Goal: Information Seeking & Learning: Compare options

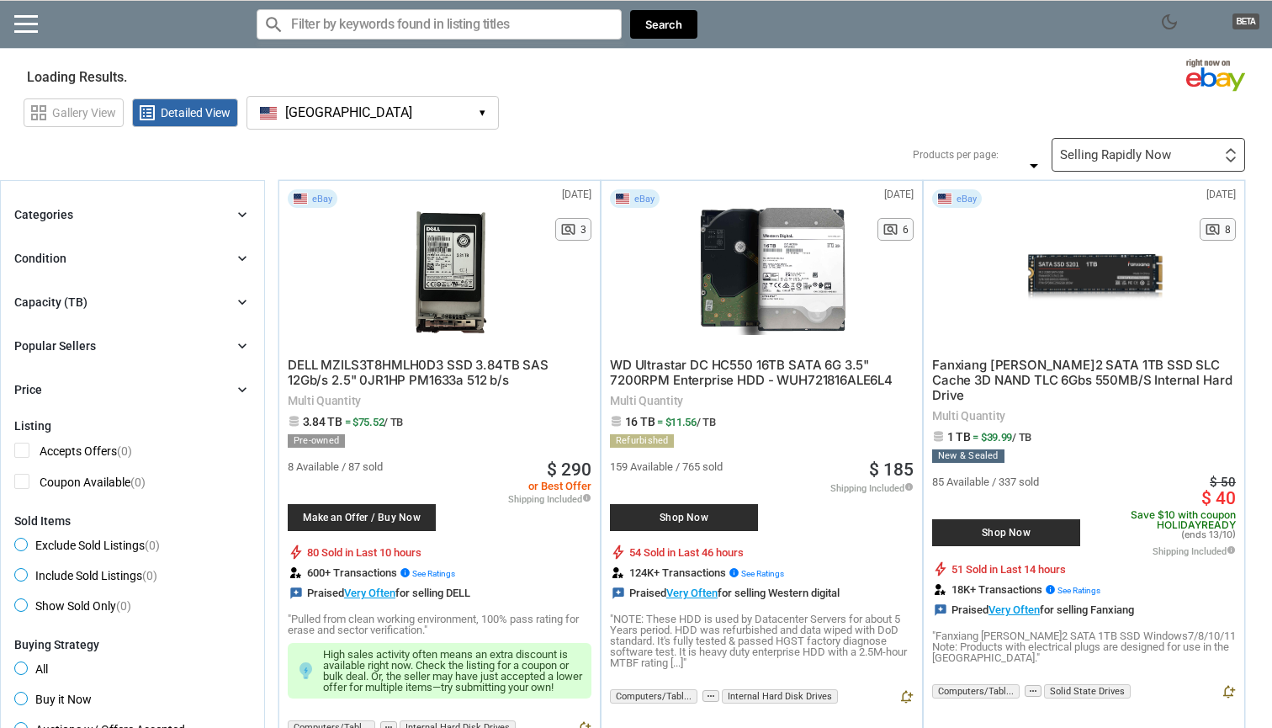
click at [472, 117] on button "[GEOGRAPHIC_DATA] [GEOGRAPHIC_DATA] ▾" at bounding box center [372, 113] width 252 height 34
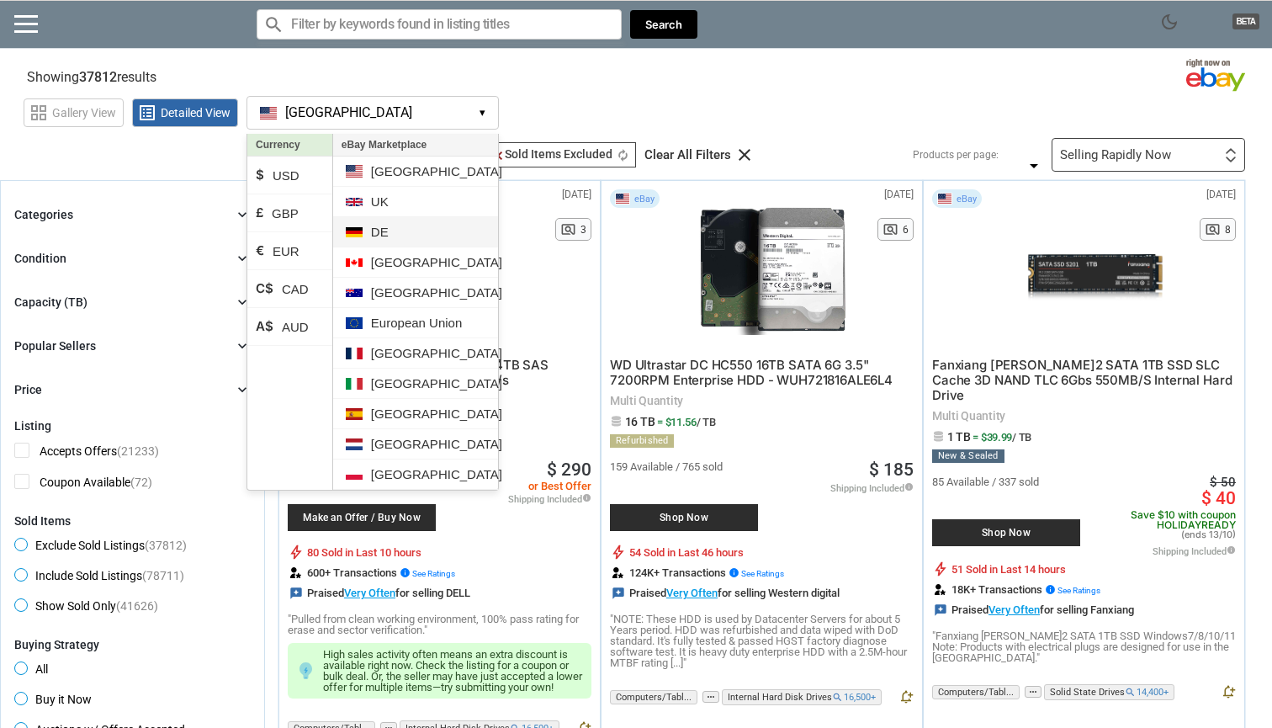
click at [414, 232] on li "DE" at bounding box center [415, 232] width 165 height 30
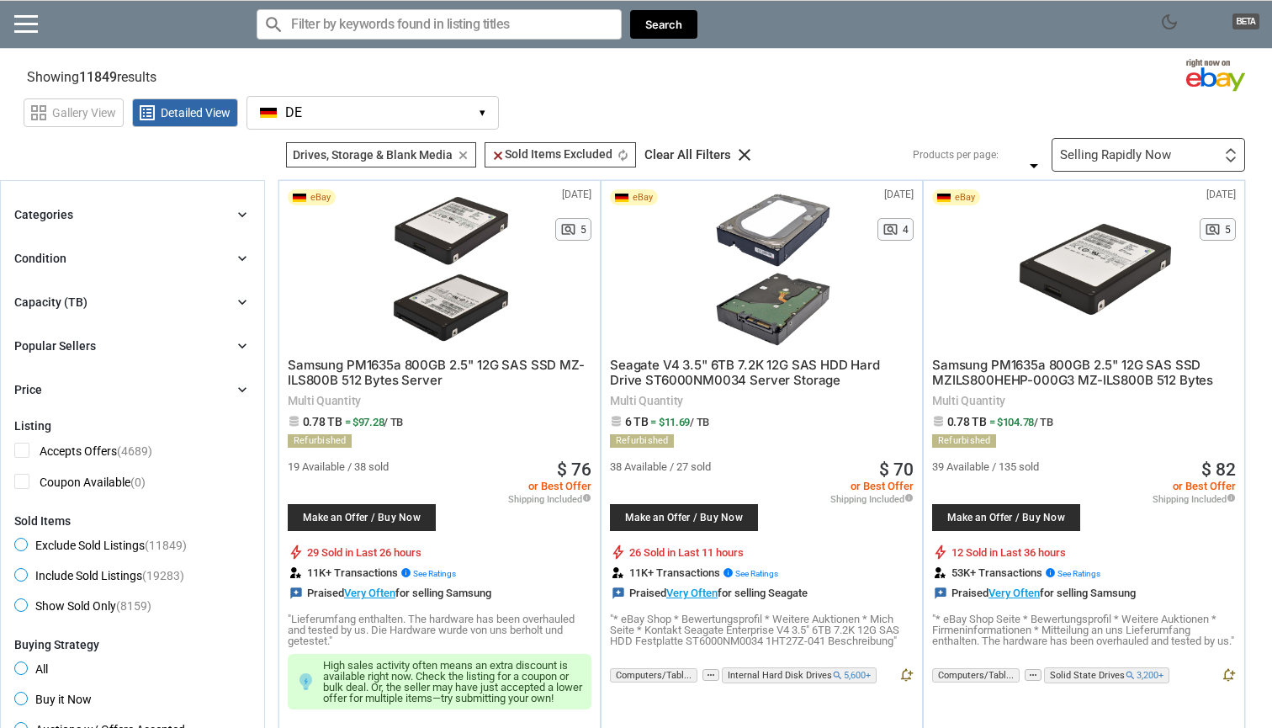
click at [569, 26] on input "Search for models" at bounding box center [439, 24] width 365 height 30
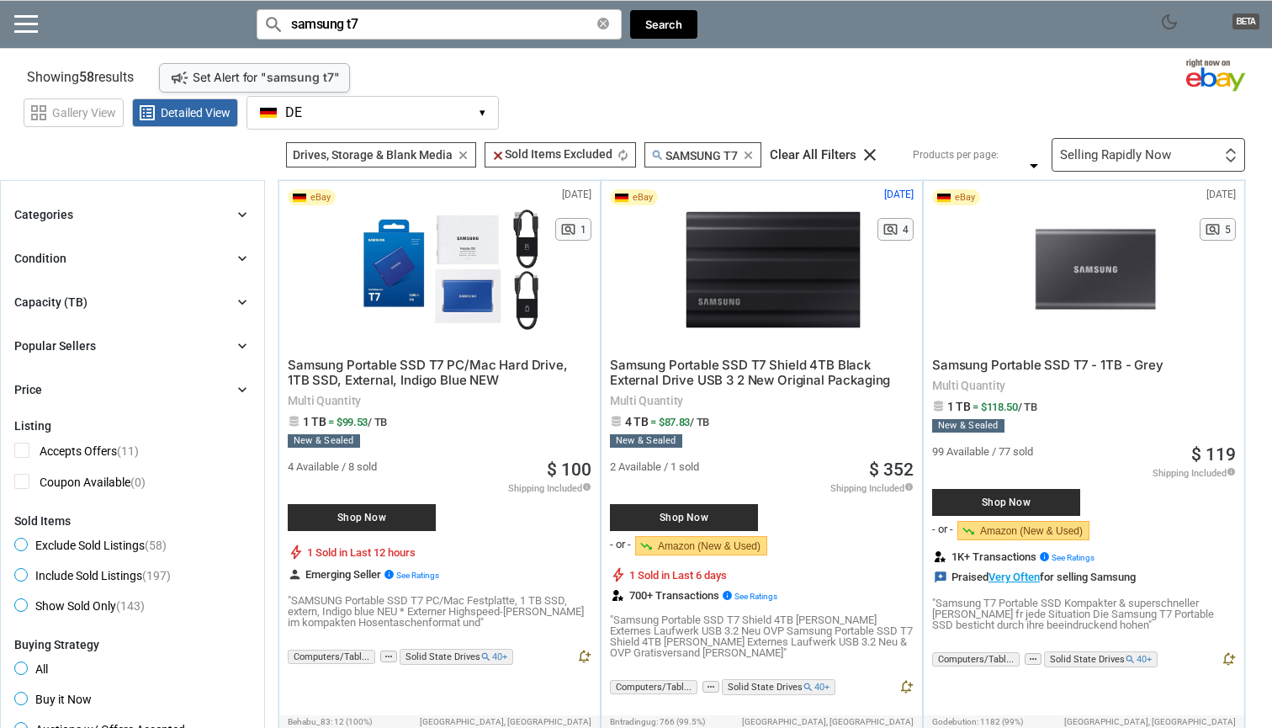
click at [1040, 370] on span "Samsung Portable SSD T7 - 1TB - Grey" at bounding box center [1047, 365] width 231 height 16
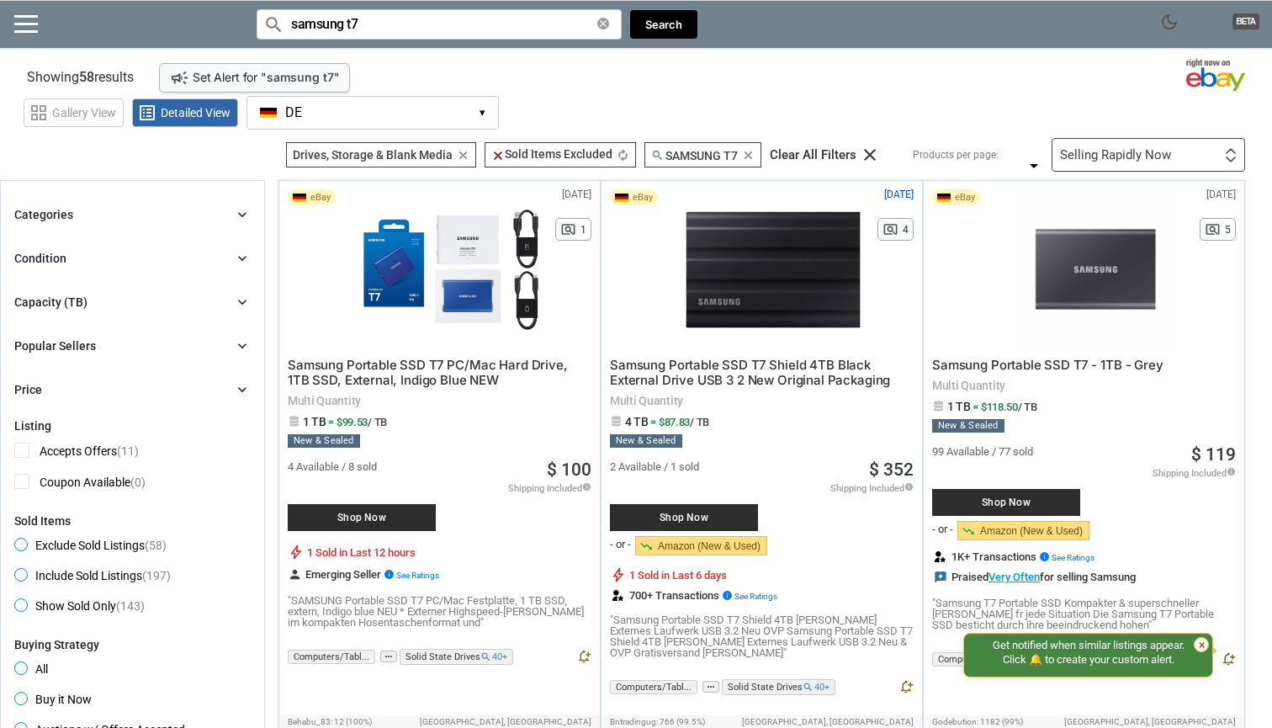
click at [432, 33] on input "samsung t7" at bounding box center [439, 24] width 365 height 30
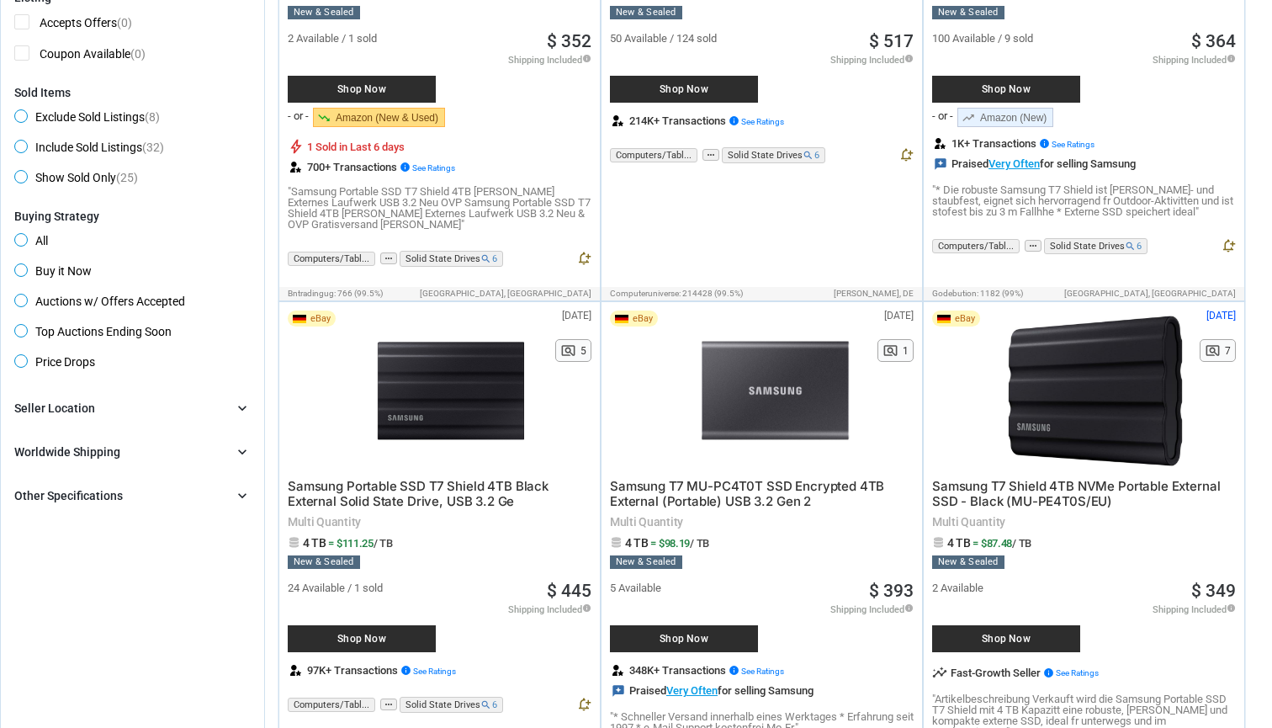
scroll to position [446, 0]
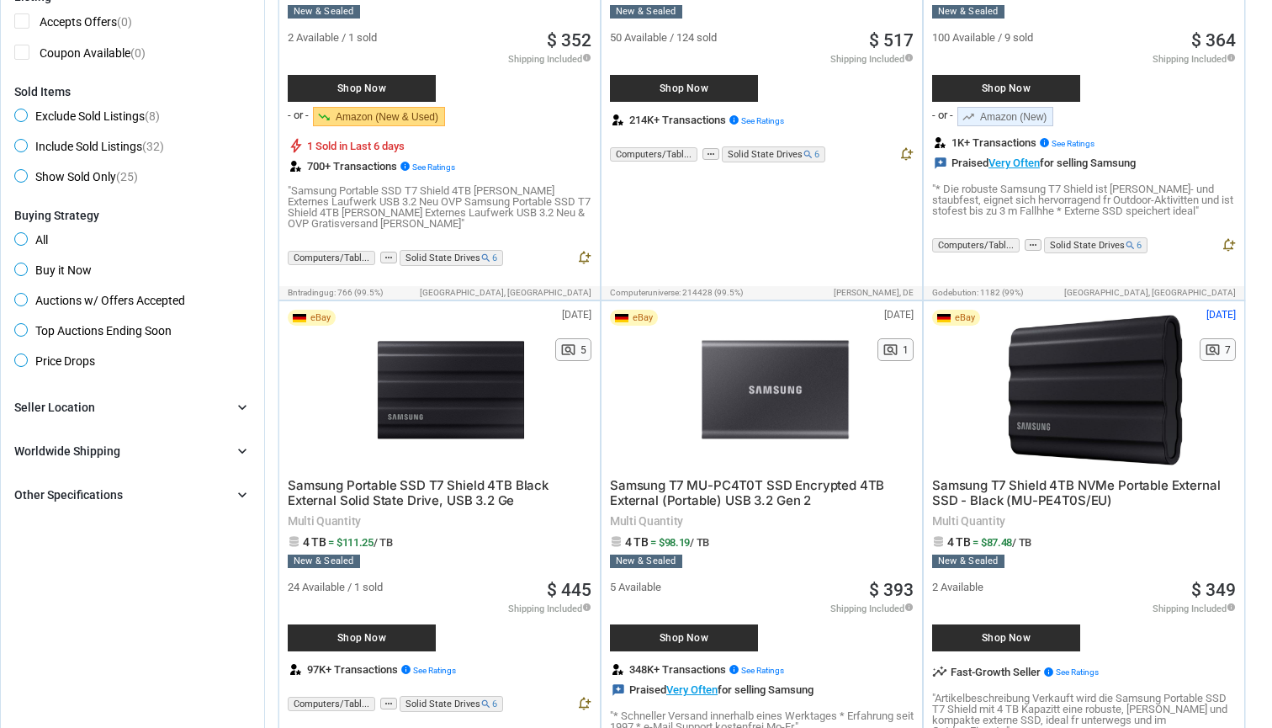
type input "samsung t7 4 tb"
click at [656, 495] on span "Samsung T7 MU-PC4T0T SSD Encrypted 4TB External (Portable) USB 3.2 Gen 2" at bounding box center [747, 492] width 274 height 31
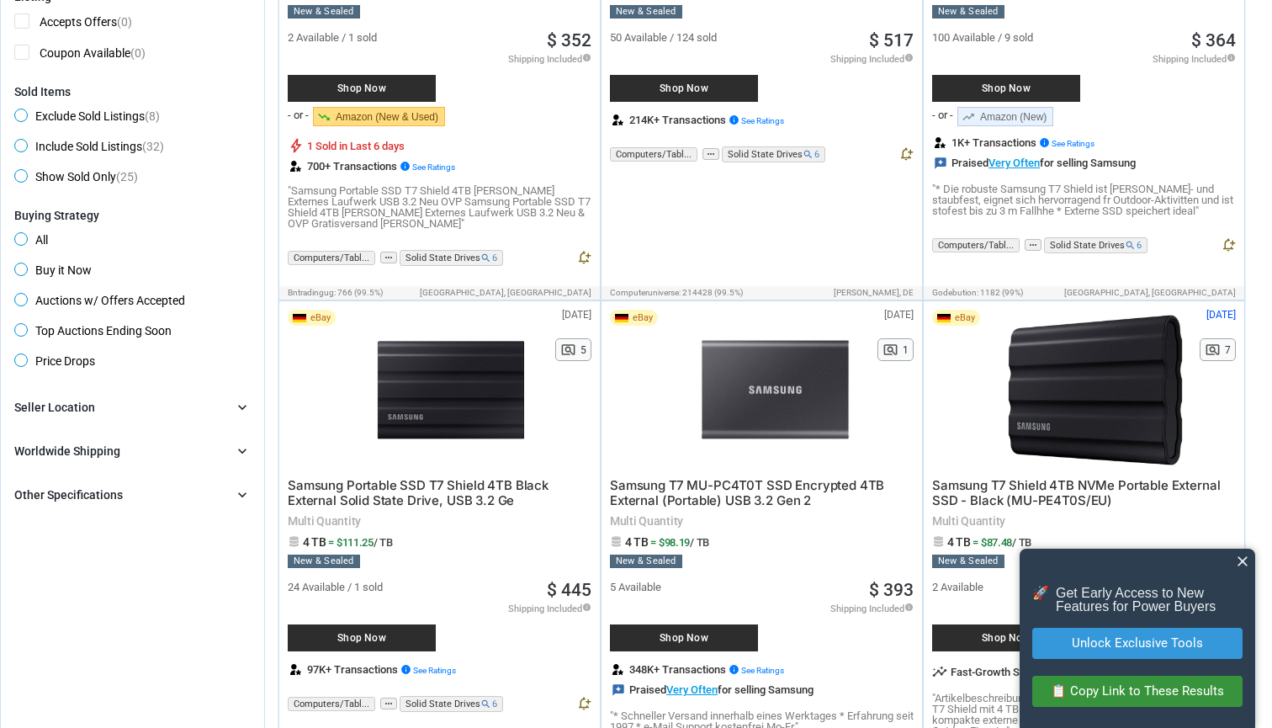
click at [1240, 557] on span "close" at bounding box center [1242, 561] width 17 height 17
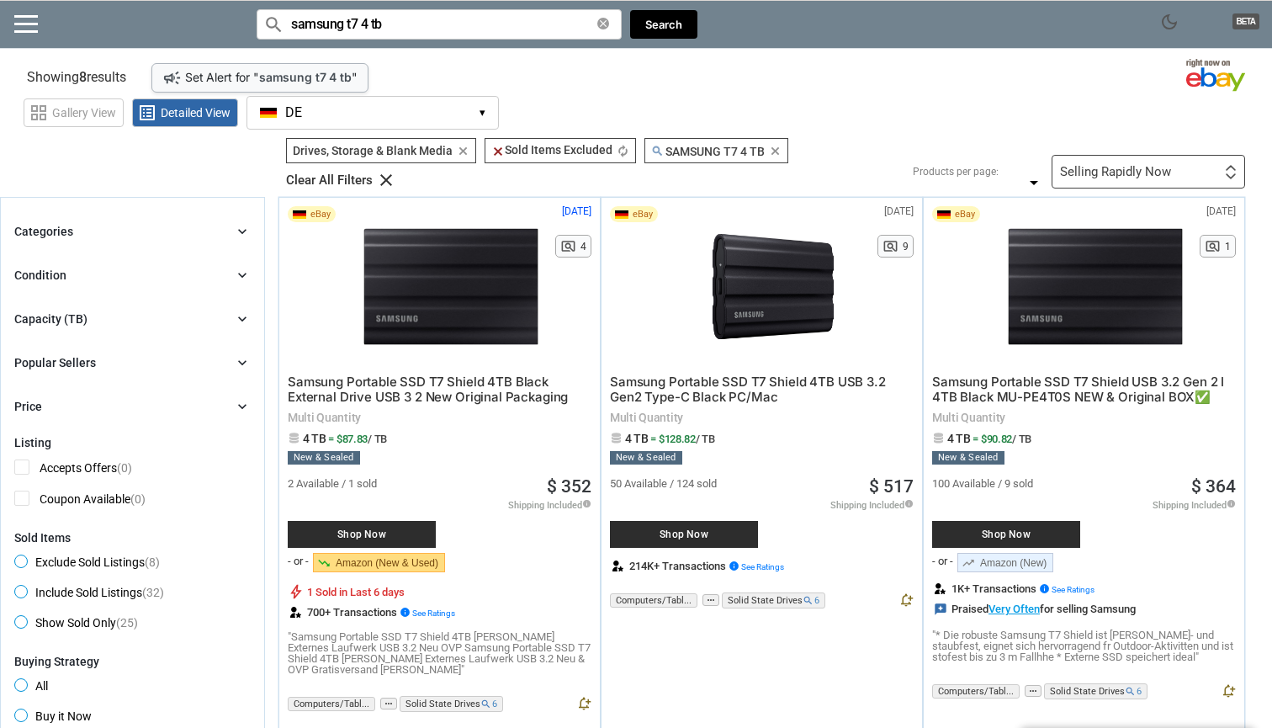
scroll to position [0, 0]
click at [199, 114] on span "Detailed View" at bounding box center [196, 113] width 70 height 12
click at [38, 13] on div "dark_mode BETA" at bounding box center [96, 29] width 169 height 38
click at [26, 47] on div "dark_mode BETA" at bounding box center [96, 29] width 169 height 38
click at [26, 34] on div "dark_mode BETA" at bounding box center [96, 29] width 169 height 38
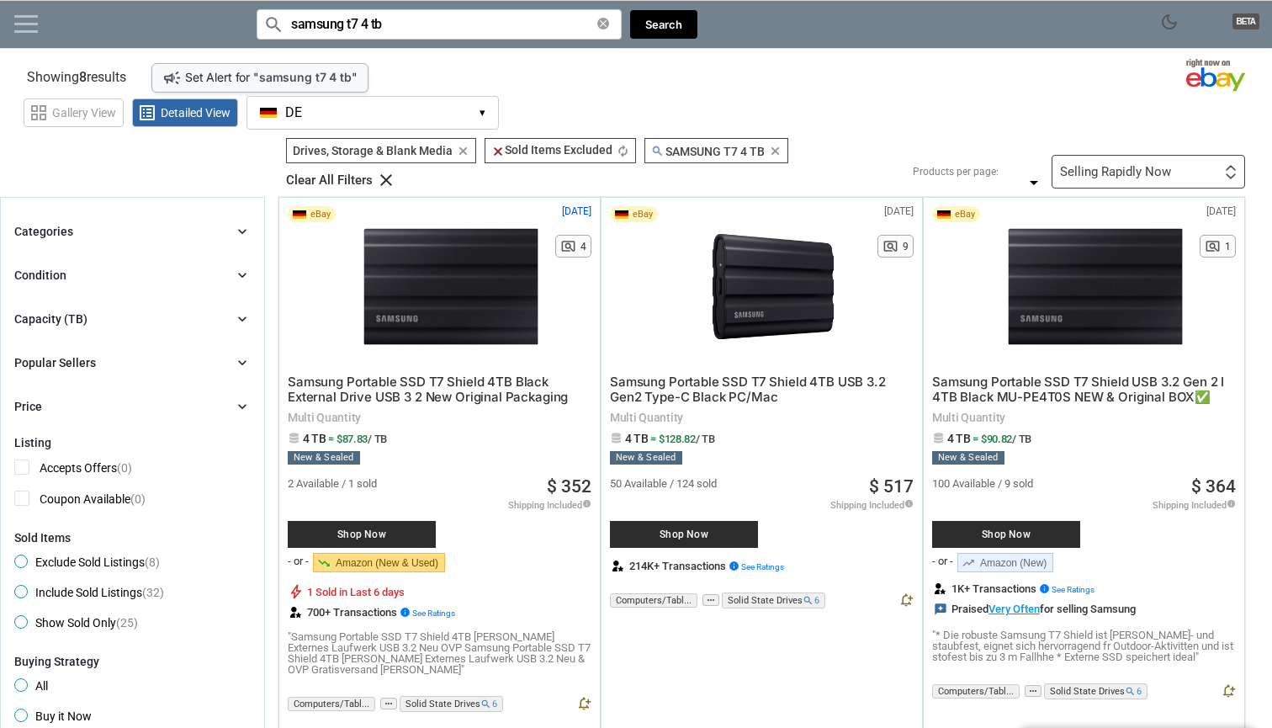
click at [35, 26] on link at bounding box center [26, 23] width 24 height 17
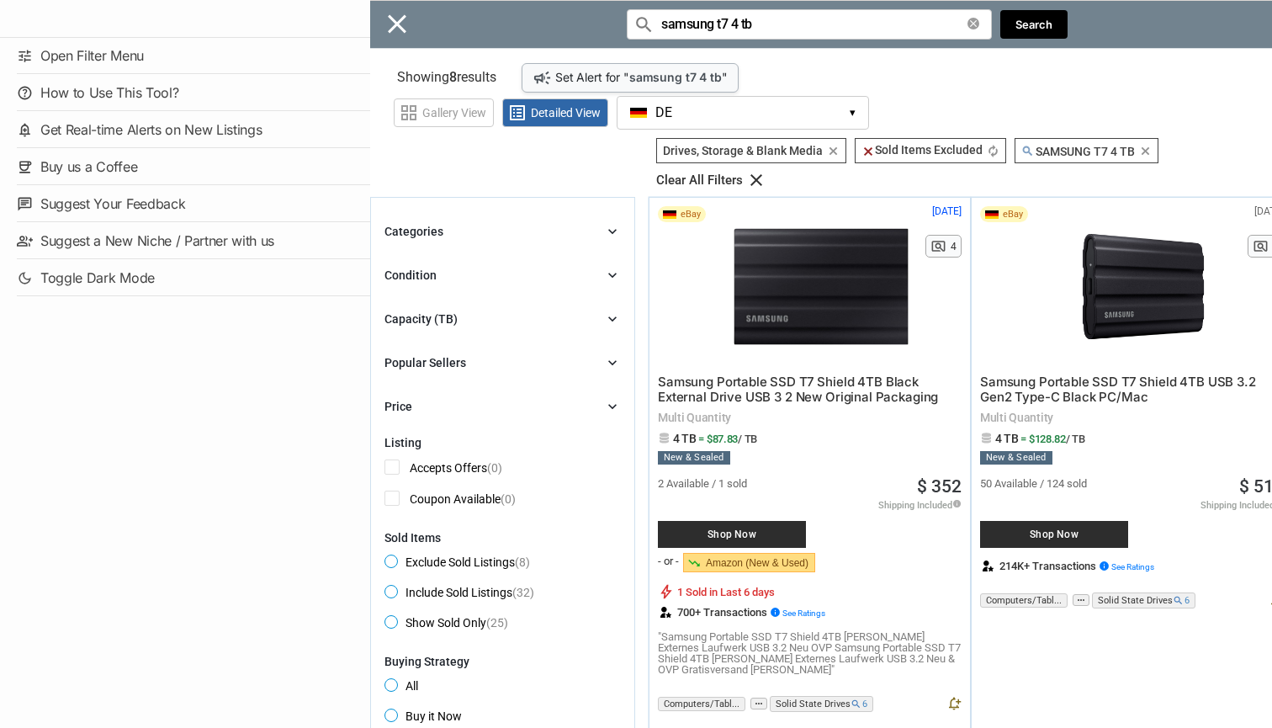
click at [609, 363] on div "Close menu" at bounding box center [1006, 364] width 1272 height 728
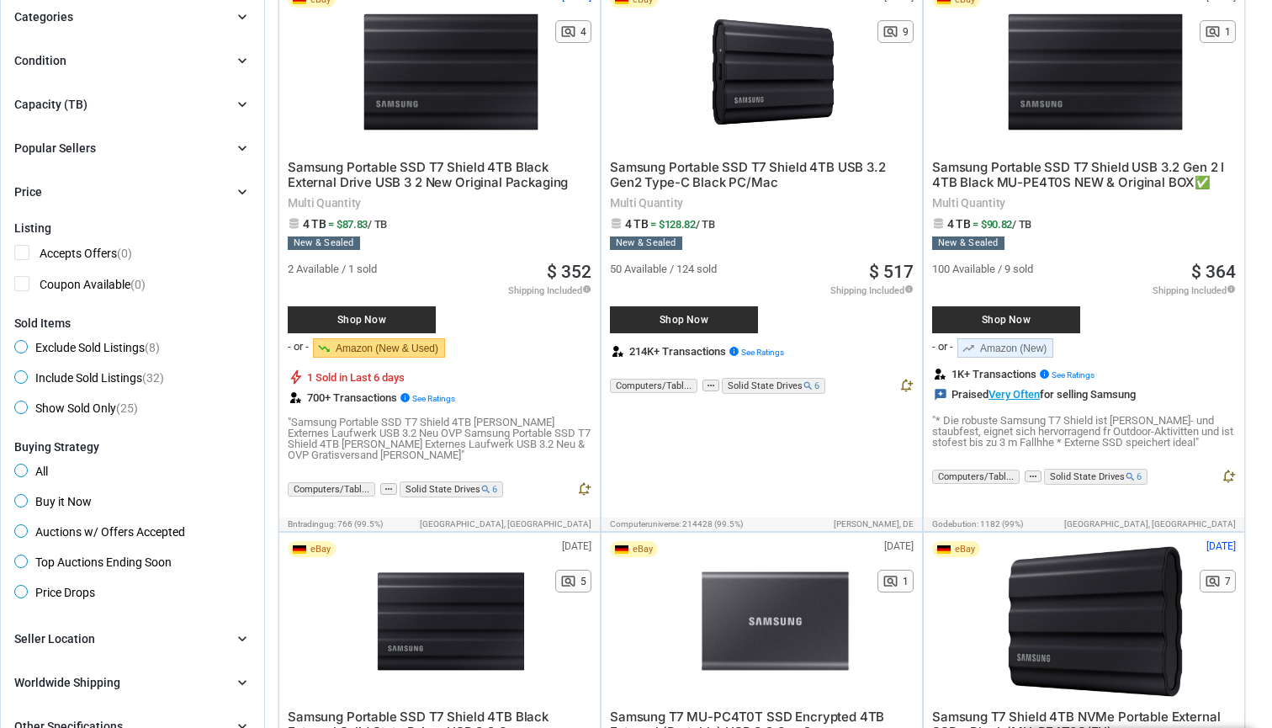
scroll to position [50, 0]
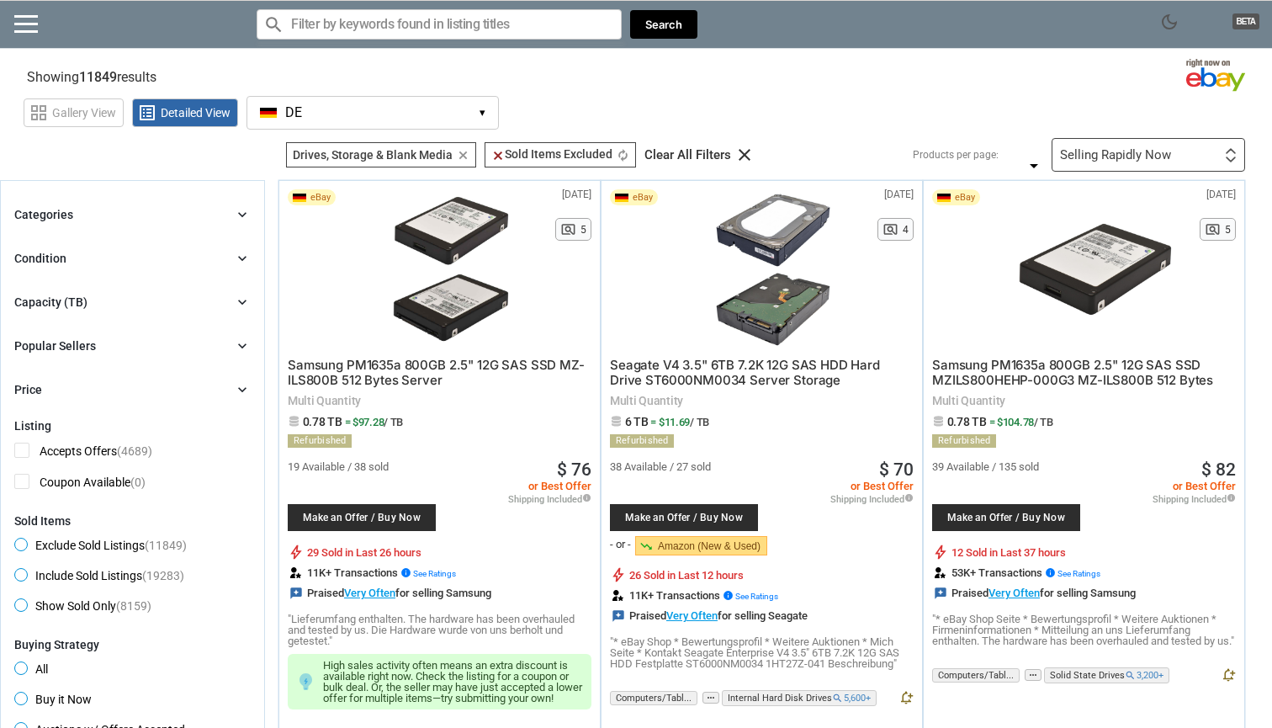
click at [1085, 156] on div "Selling Rapidly Now" at bounding box center [1115, 155] width 111 height 13
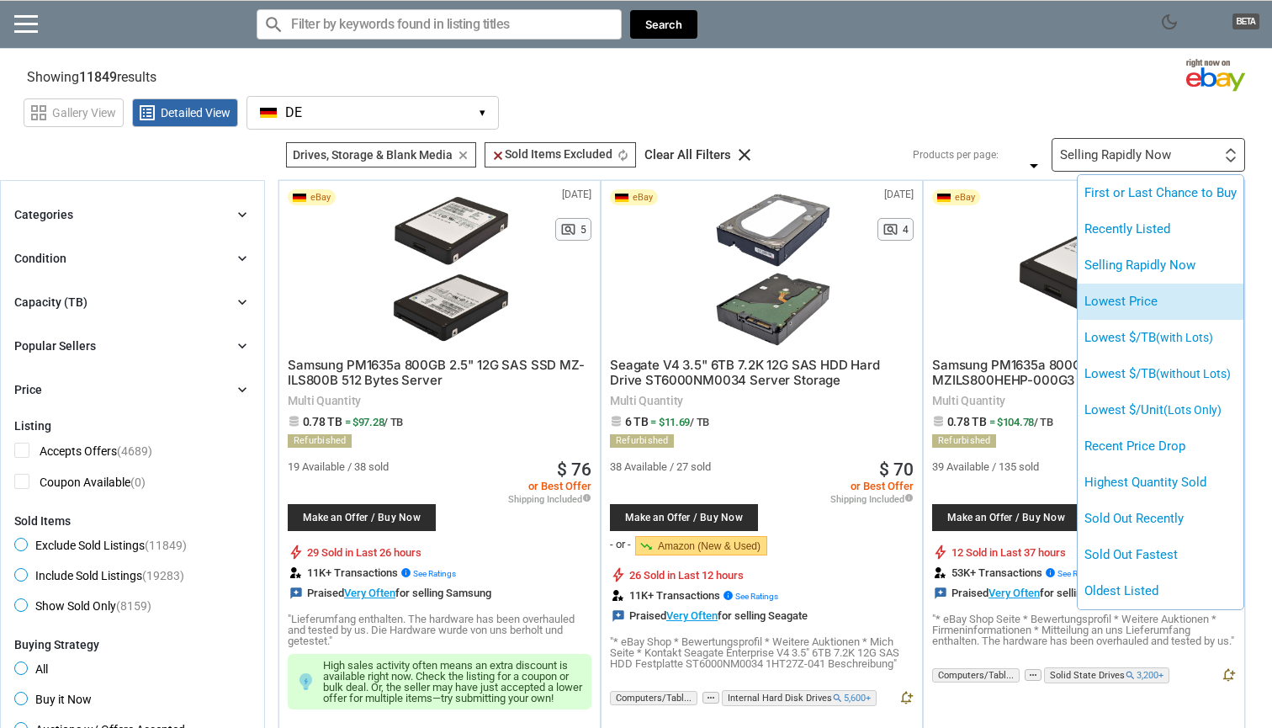
click at [1140, 295] on li "Lowest Price" at bounding box center [1160, 301] width 166 height 36
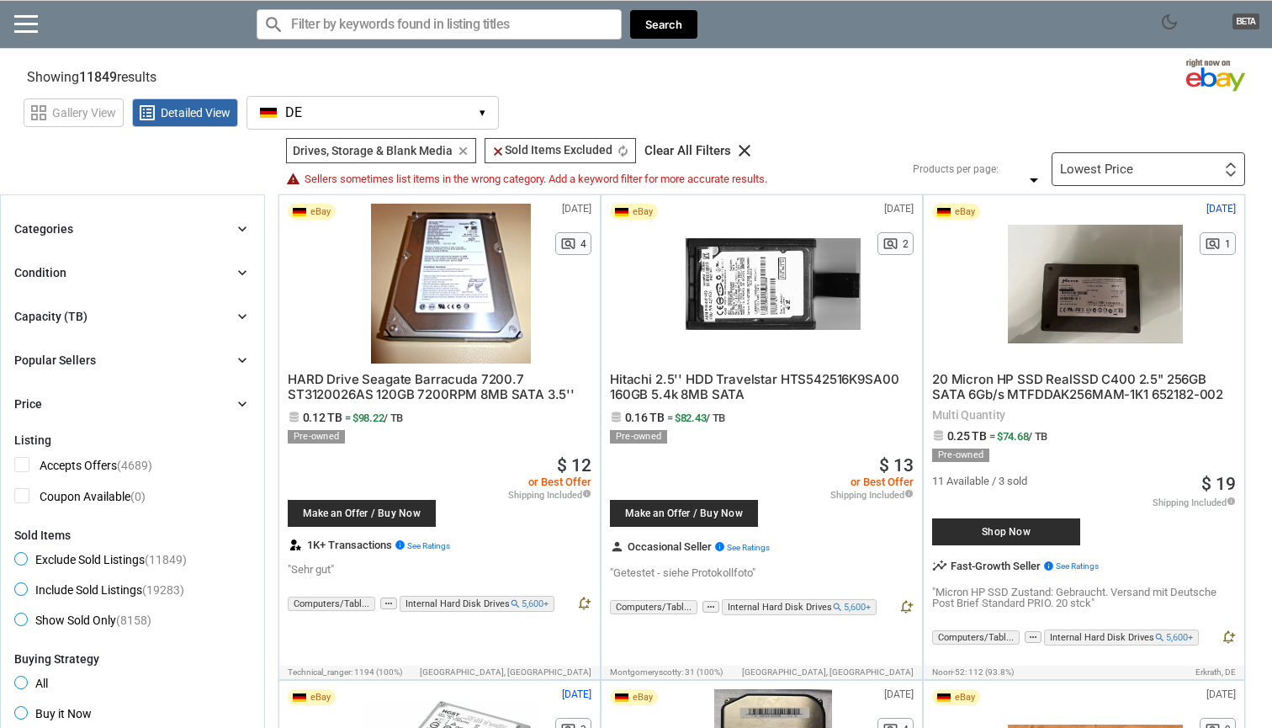
scroll to position [4, 0]
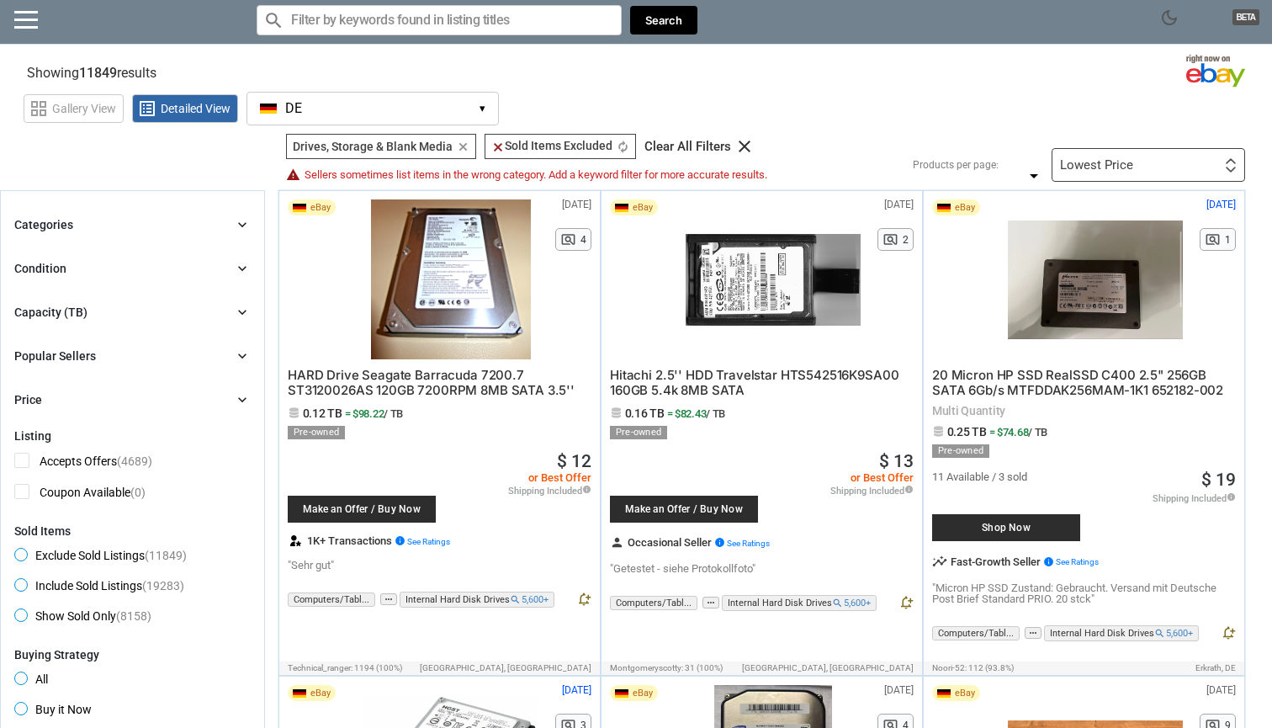
click at [357, 21] on input "Search for models" at bounding box center [439, 20] width 365 height 30
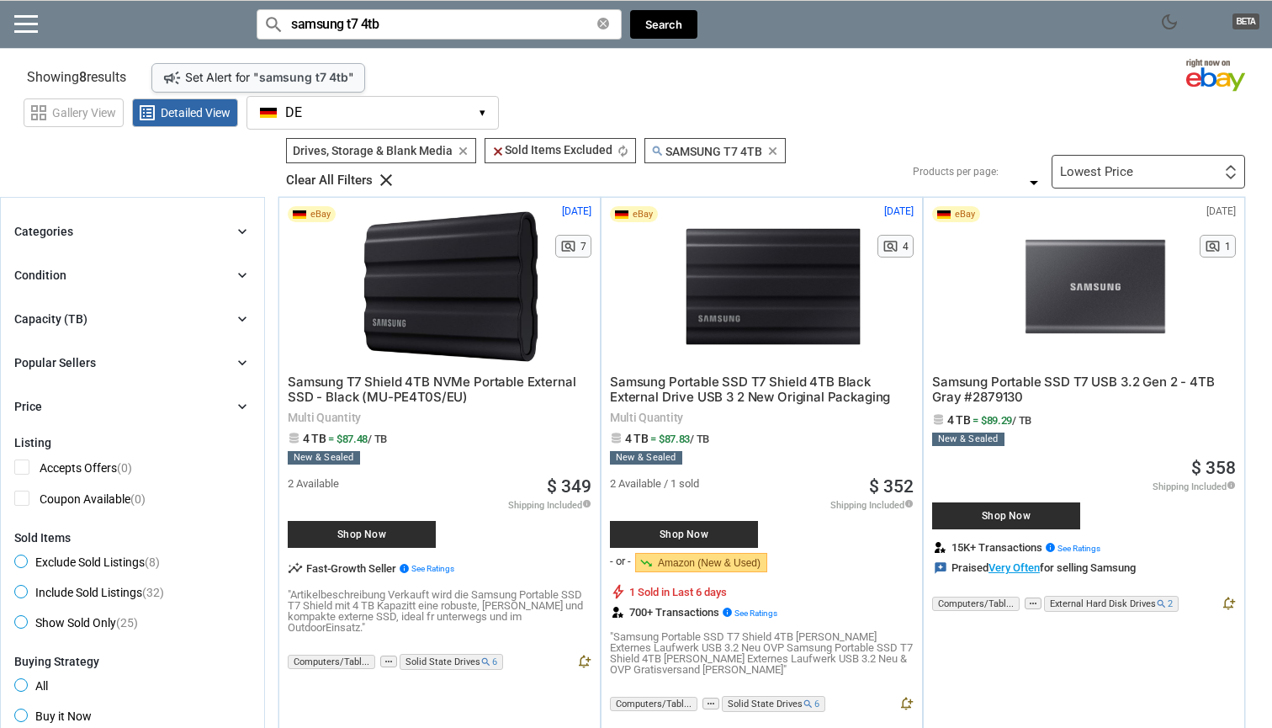
type input "samsung t7 4tb"
click at [1145, 167] on div "Lowest Price First or Last Chance to Buy Recently Listed Selling Rapidly Now Lo…" at bounding box center [1147, 172] width 193 height 34
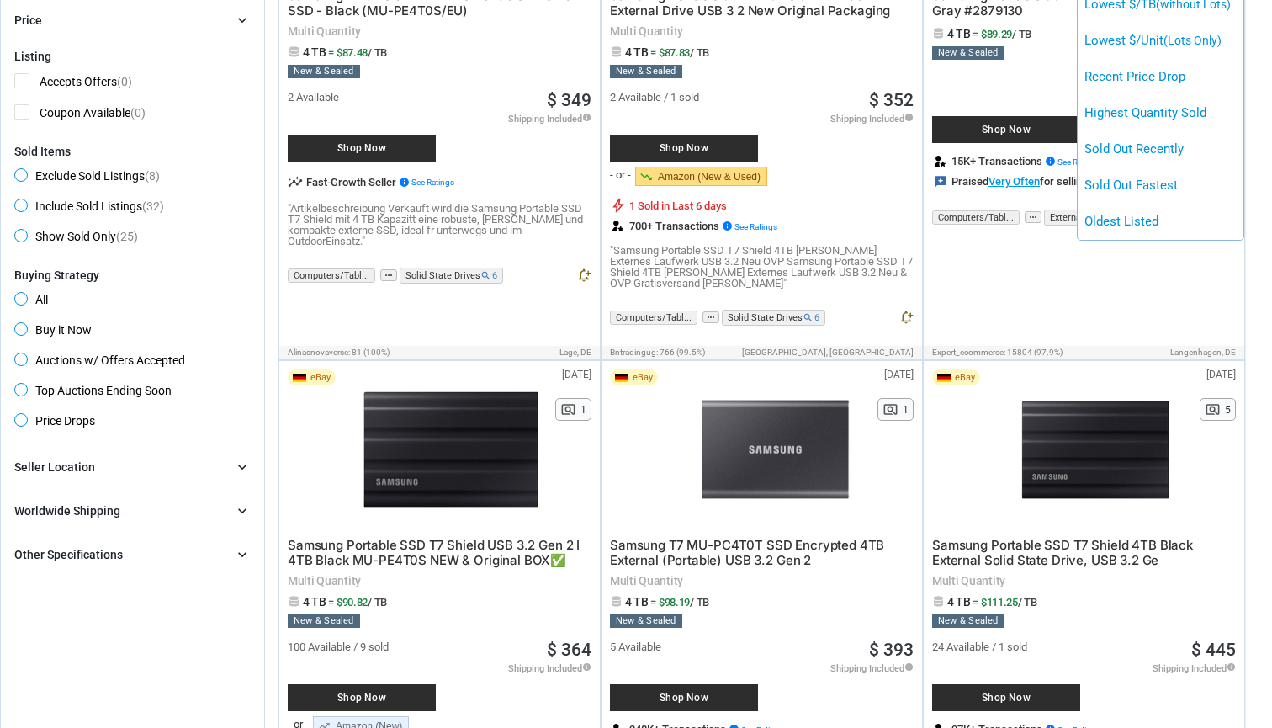
scroll to position [389, 0]
